Goal: Find specific page/section

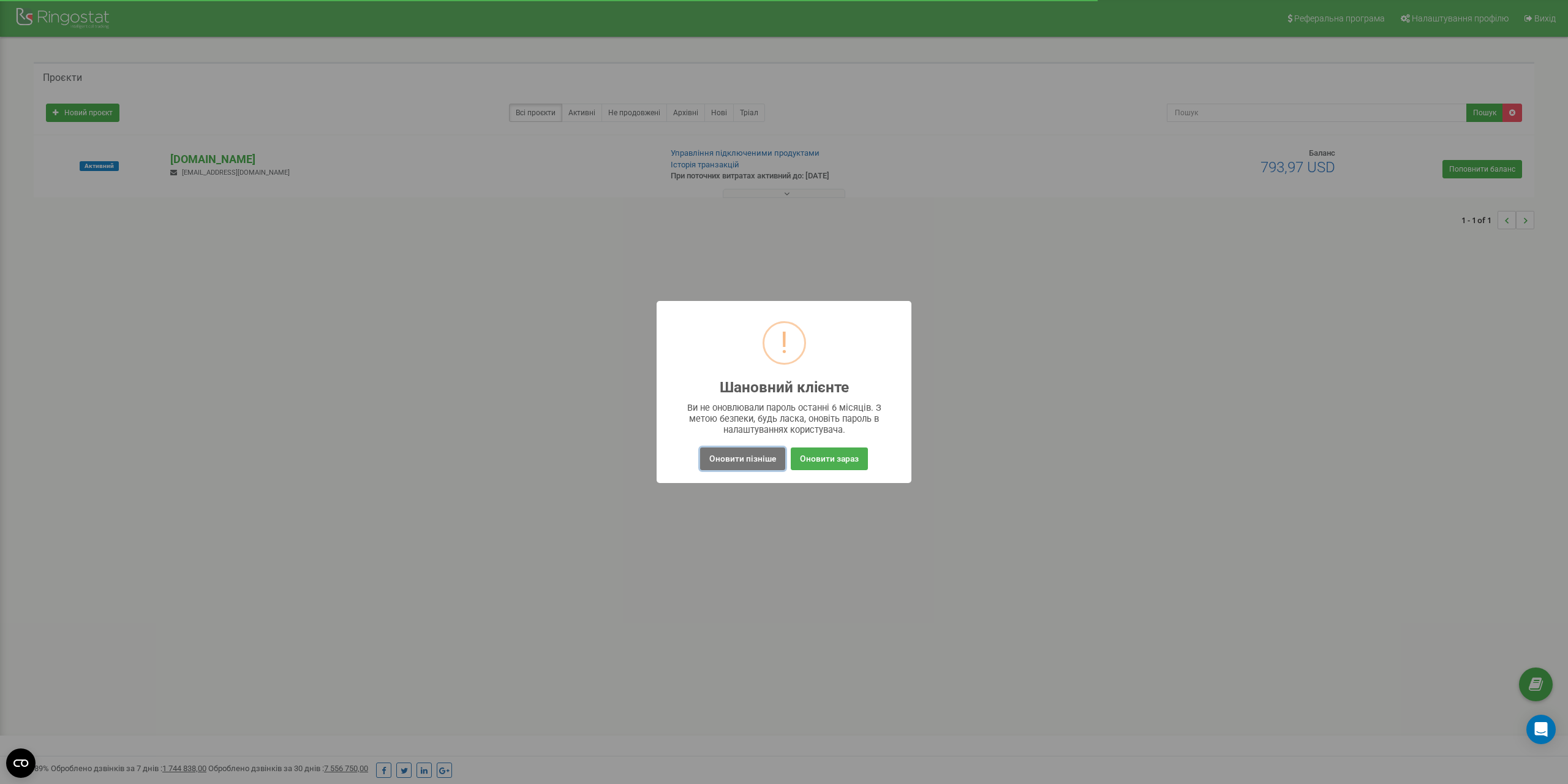
click at [774, 458] on button "Оновити пізніше" at bounding box center [743, 459] width 85 height 22
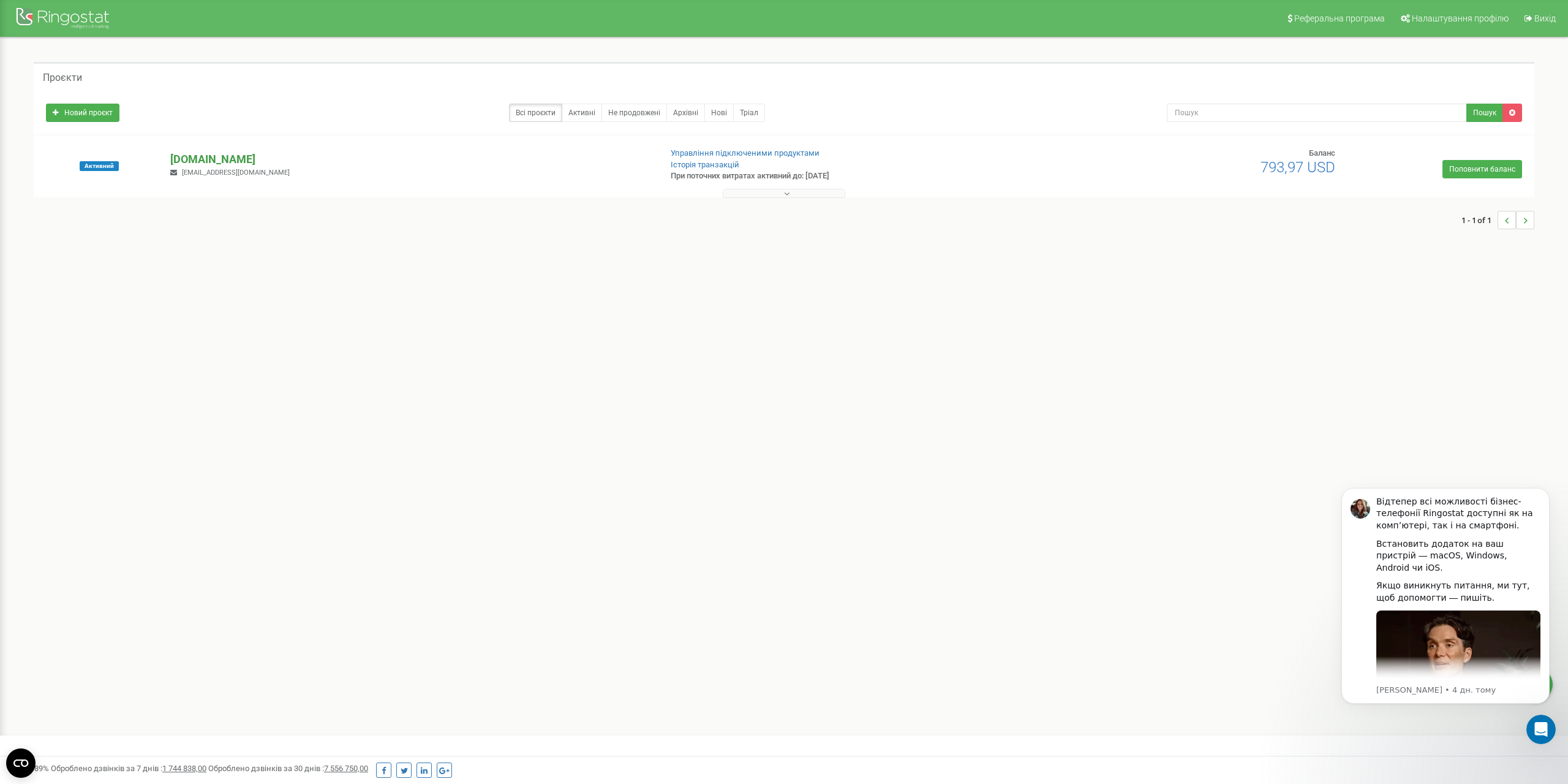
click at [195, 161] on p "[DOMAIN_NAME]" at bounding box center [410, 160] width 480 height 16
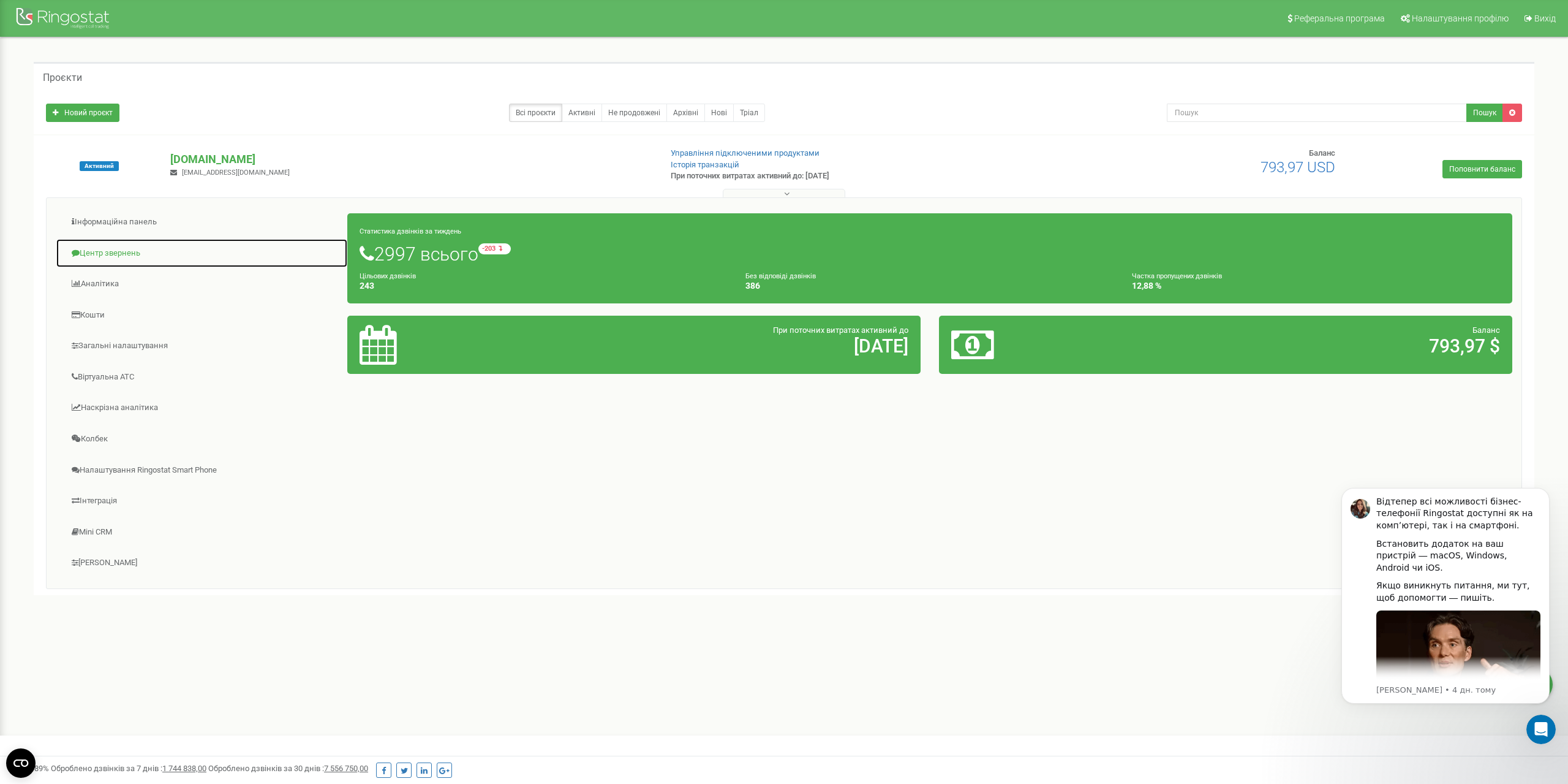
click at [115, 255] on link "Центр звернень" at bounding box center [201, 254] width 292 height 30
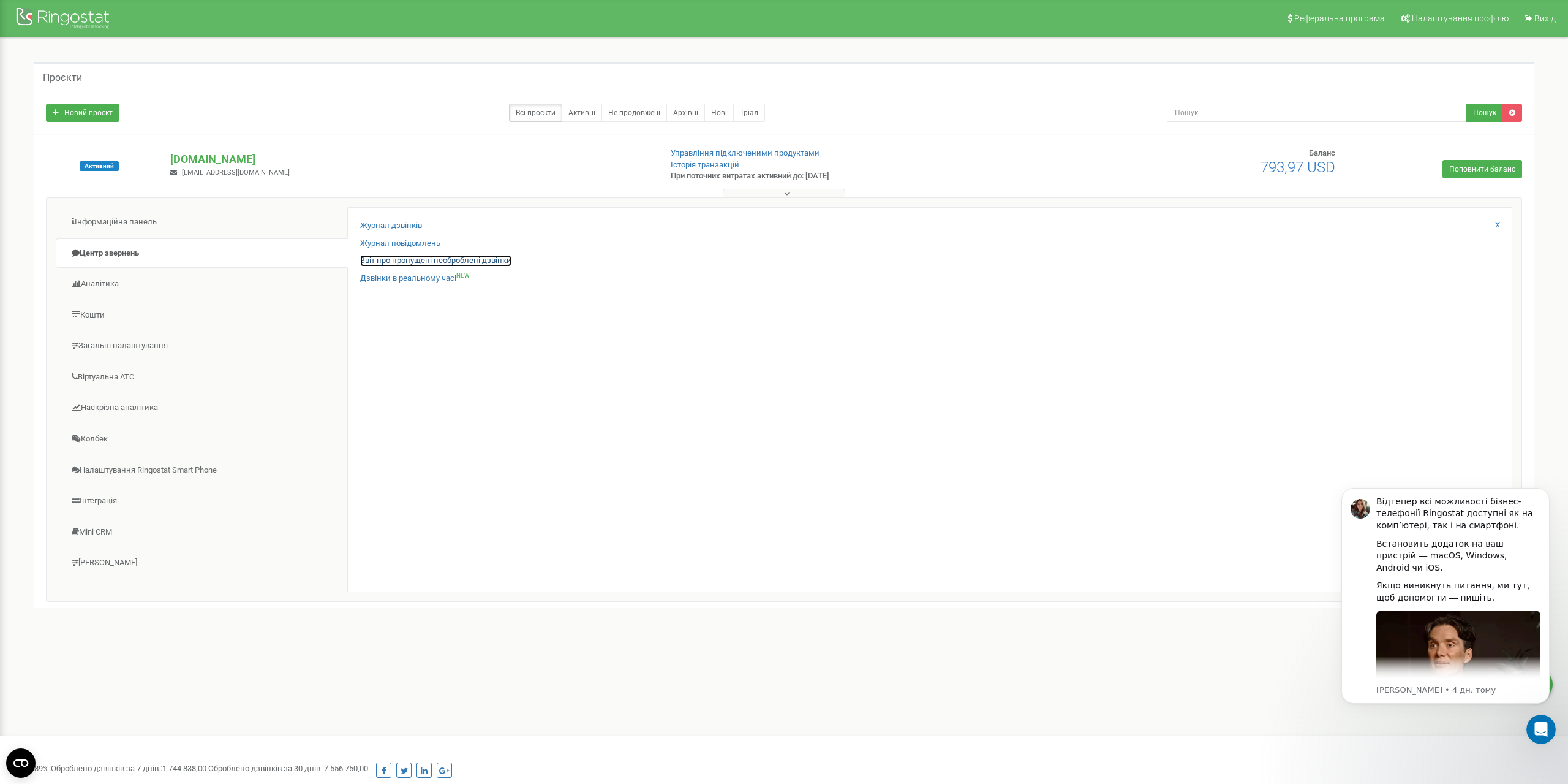
click at [414, 259] on link "Звіт про пропущені необроблені дзвінки" at bounding box center [435, 261] width 151 height 12
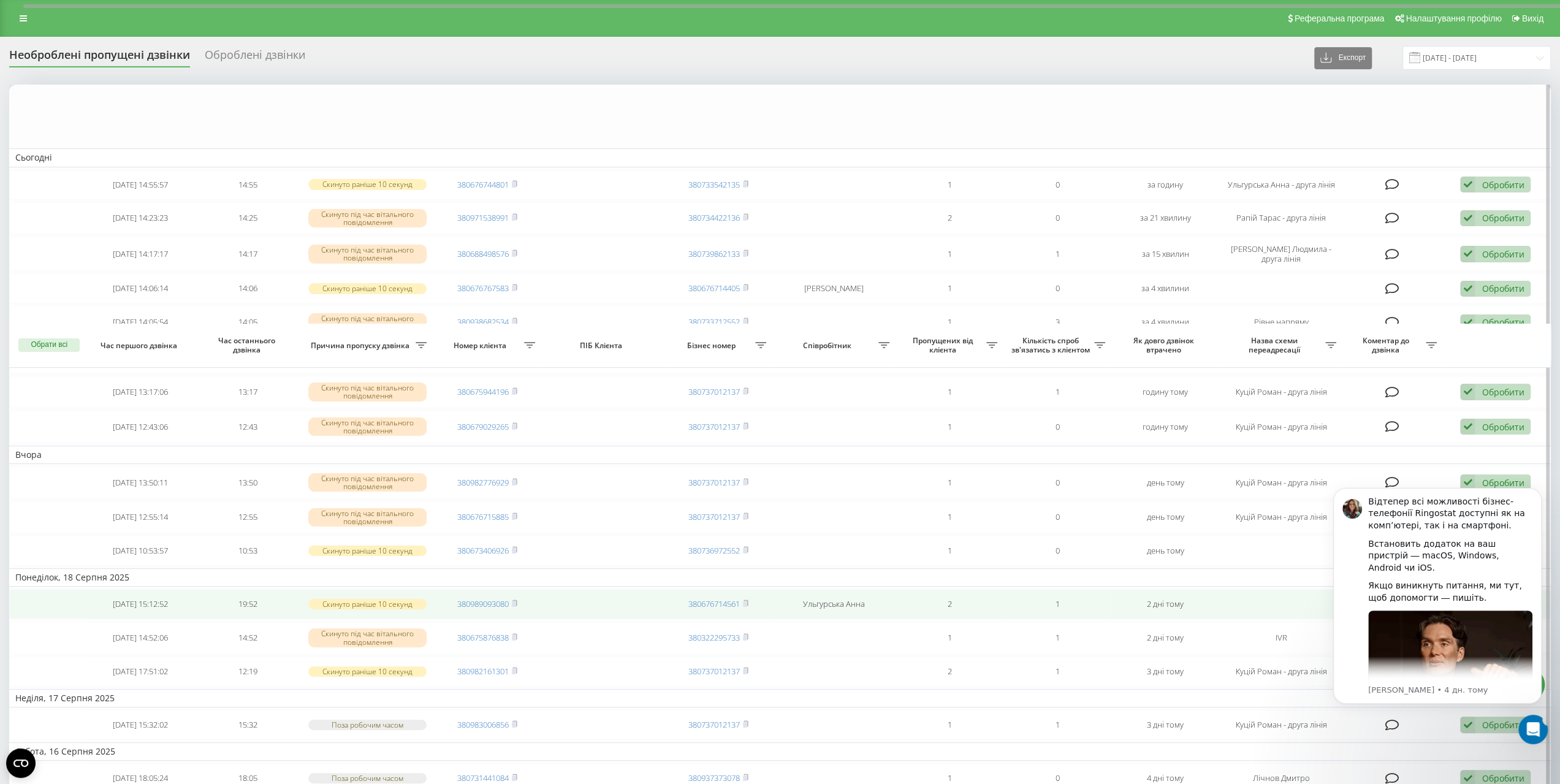
scroll to position [581, 0]
